Goal: Task Accomplishment & Management: Manage account settings

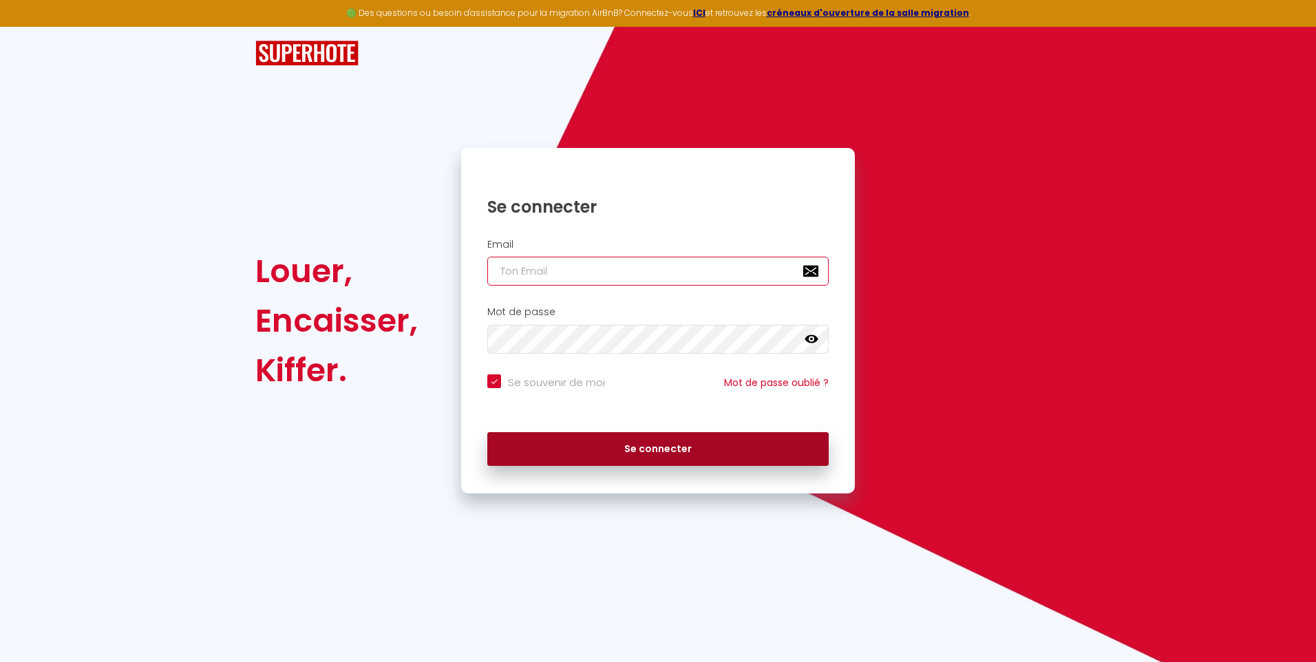
type input "[EMAIL_ADDRESS][DOMAIN_NAME]"
click at [629, 452] on button "Se connecter" at bounding box center [657, 449] width 341 height 34
checkbox input "true"
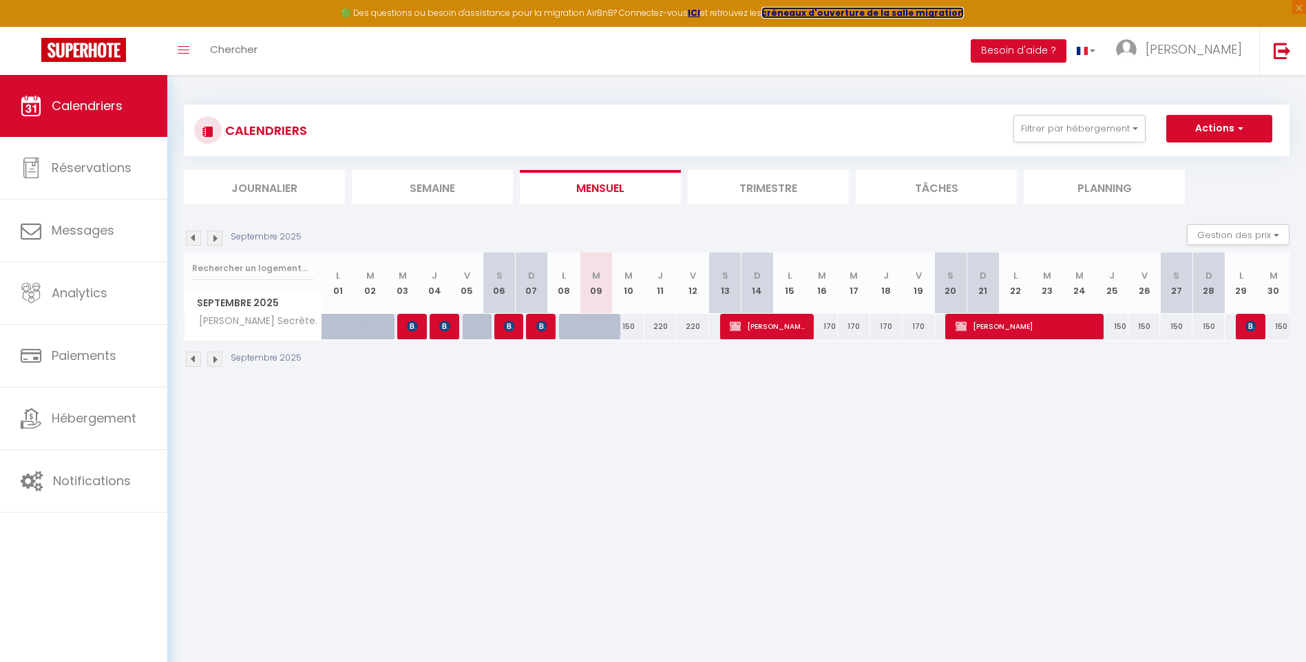
click at [883, 13] on strong "créneaux d'ouverture de la salle migration" at bounding box center [862, 13] width 202 height 12
